Goal: Task Accomplishment & Management: Manage account settings

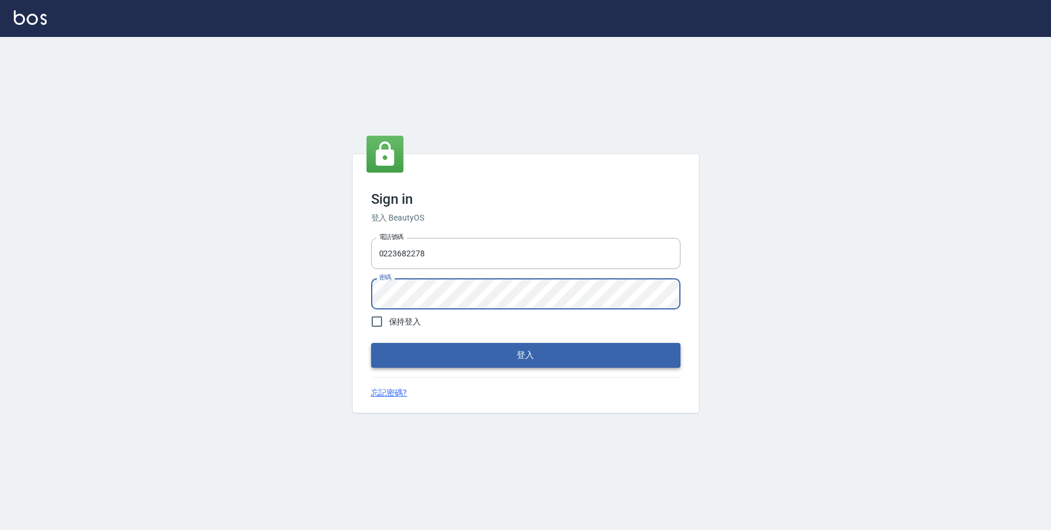
click at [424, 362] on button "登入" at bounding box center [525, 355] width 309 height 24
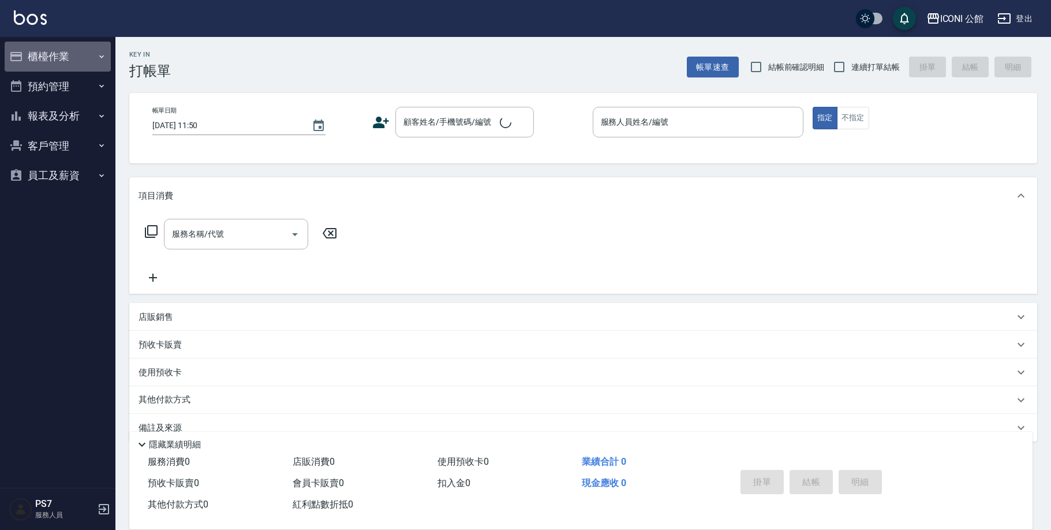
click at [75, 61] on button "櫃檯作業" at bounding box center [58, 57] width 106 height 30
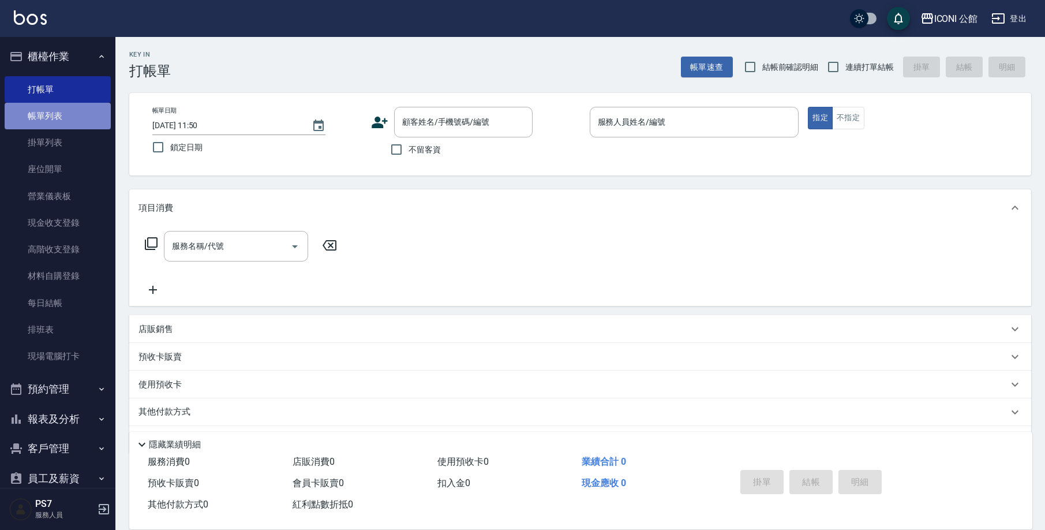
click at [62, 117] on link "帳單列表" at bounding box center [58, 116] width 106 height 27
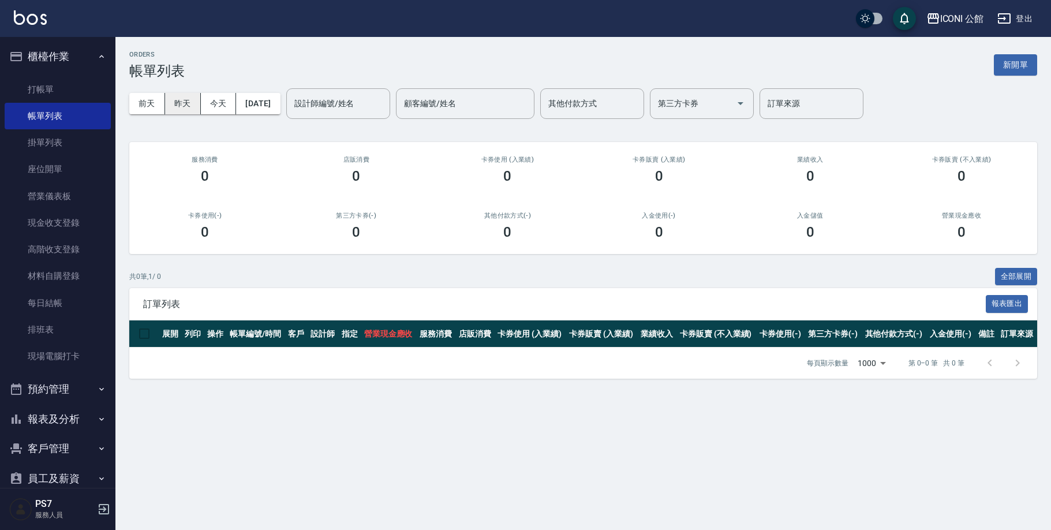
click at [181, 106] on button "昨天" at bounding box center [183, 103] width 36 height 21
click at [142, 104] on button "前天" at bounding box center [147, 103] width 36 height 21
click at [279, 100] on button "[DATE]" at bounding box center [258, 103] width 44 height 21
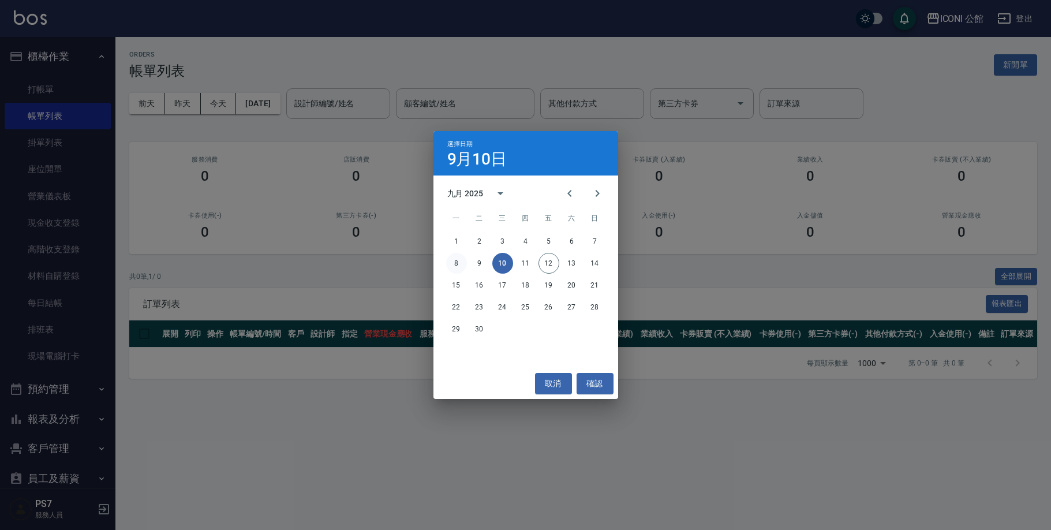
click at [458, 257] on button "8" at bounding box center [456, 263] width 21 height 21
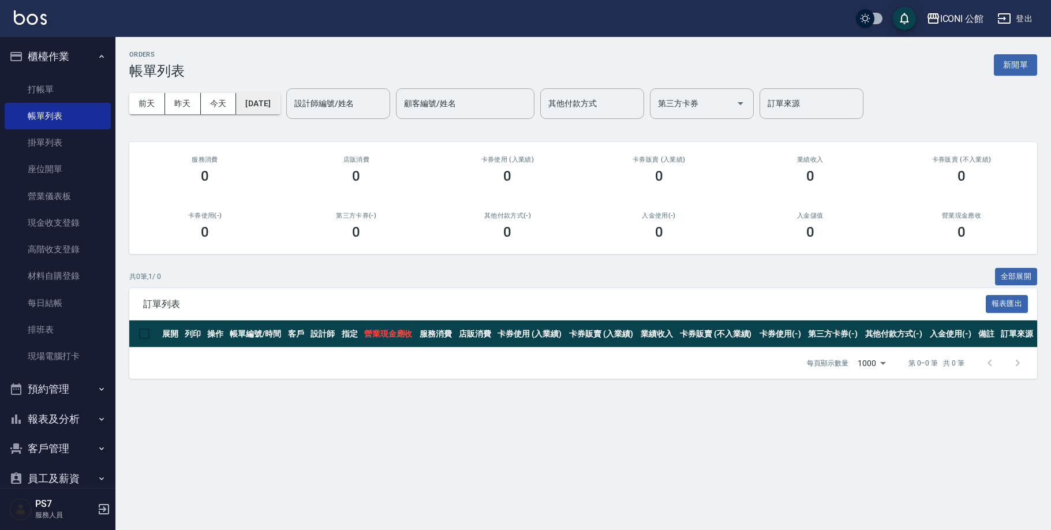
click at [280, 110] on button "[DATE]" at bounding box center [258, 103] width 44 height 21
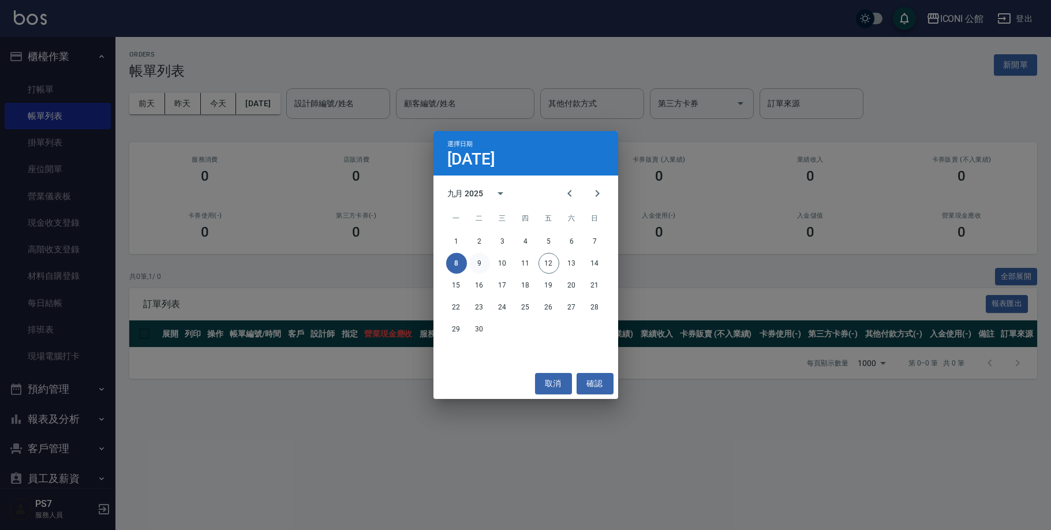
click at [474, 256] on button "9" at bounding box center [479, 263] width 21 height 21
